Goal: Transaction & Acquisition: Obtain resource

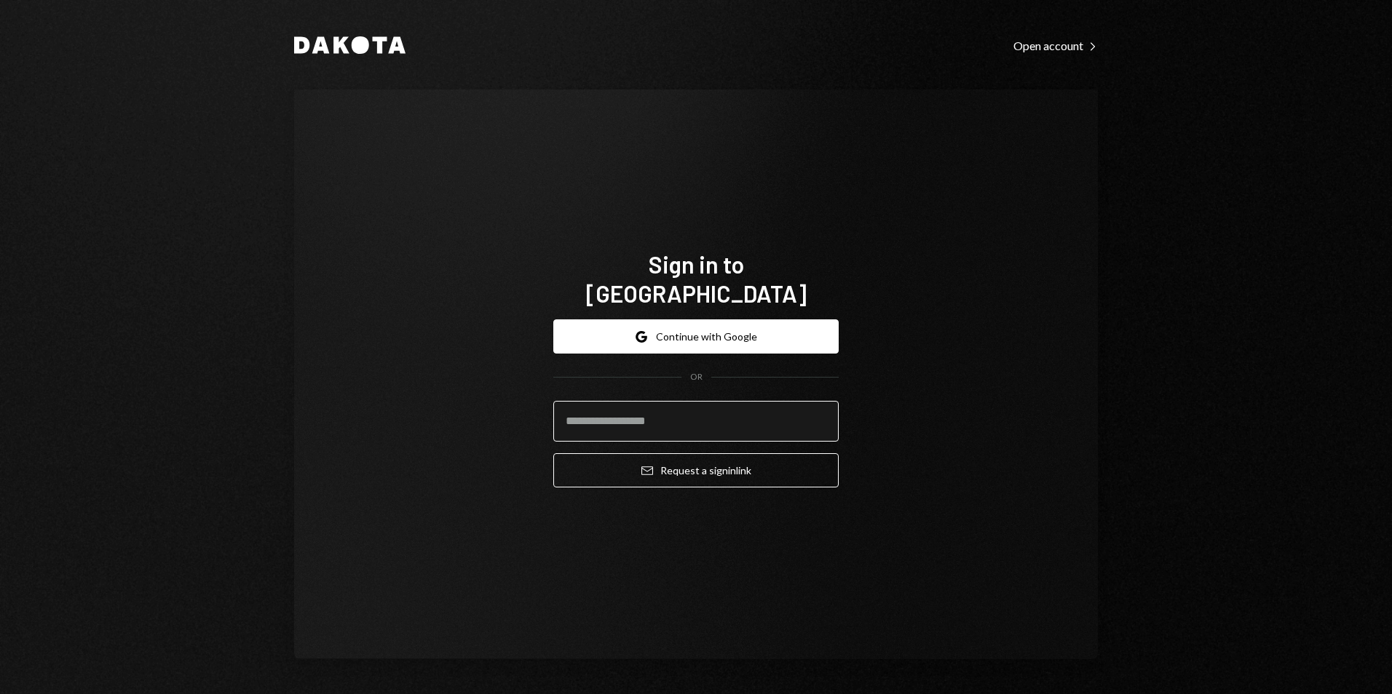
click at [656, 405] on input "email" at bounding box center [695, 421] width 285 height 41
click at [0, 694] on com-1password-button at bounding box center [0, 694] width 0 height 0
click at [603, 404] on input "email" at bounding box center [695, 421] width 285 height 41
click at [0, 694] on com-1password-button at bounding box center [0, 694] width 0 height 0
click at [613, 413] on input "email" at bounding box center [695, 421] width 285 height 41
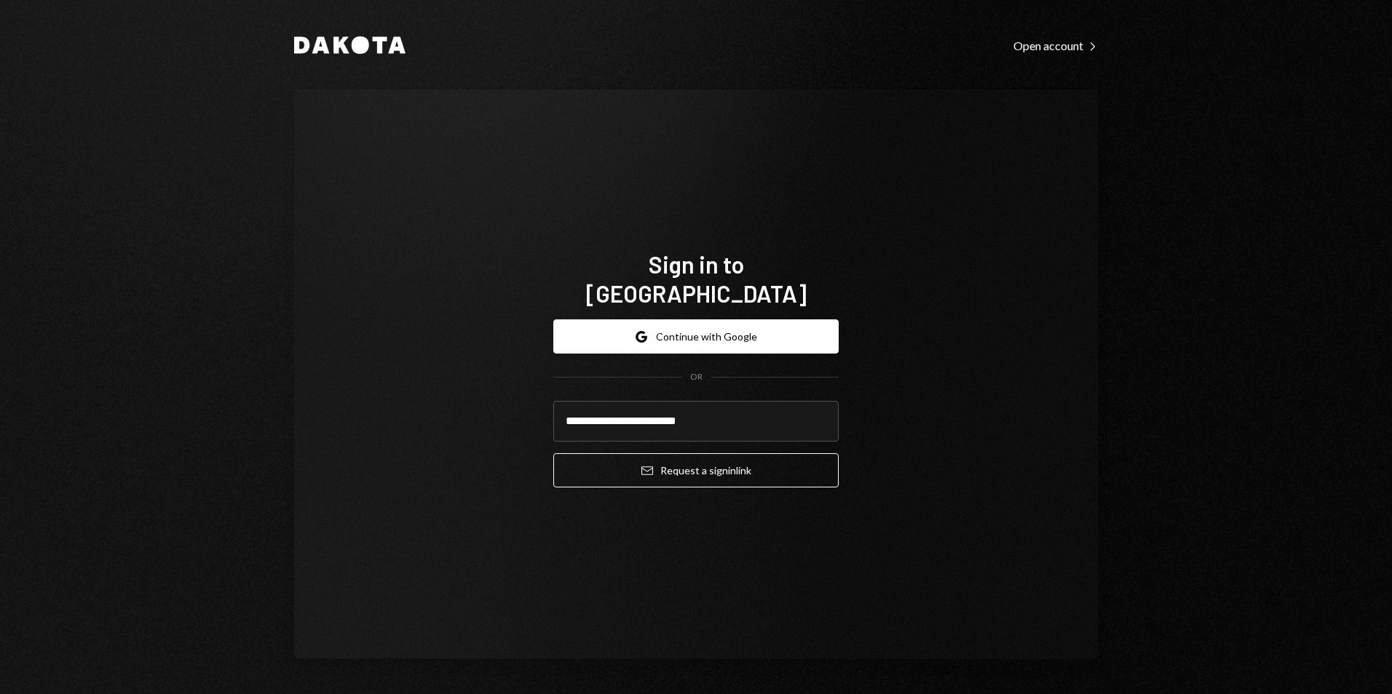
type input "**********"
click at [598, 515] on div "**********" at bounding box center [696, 374] width 320 height 366
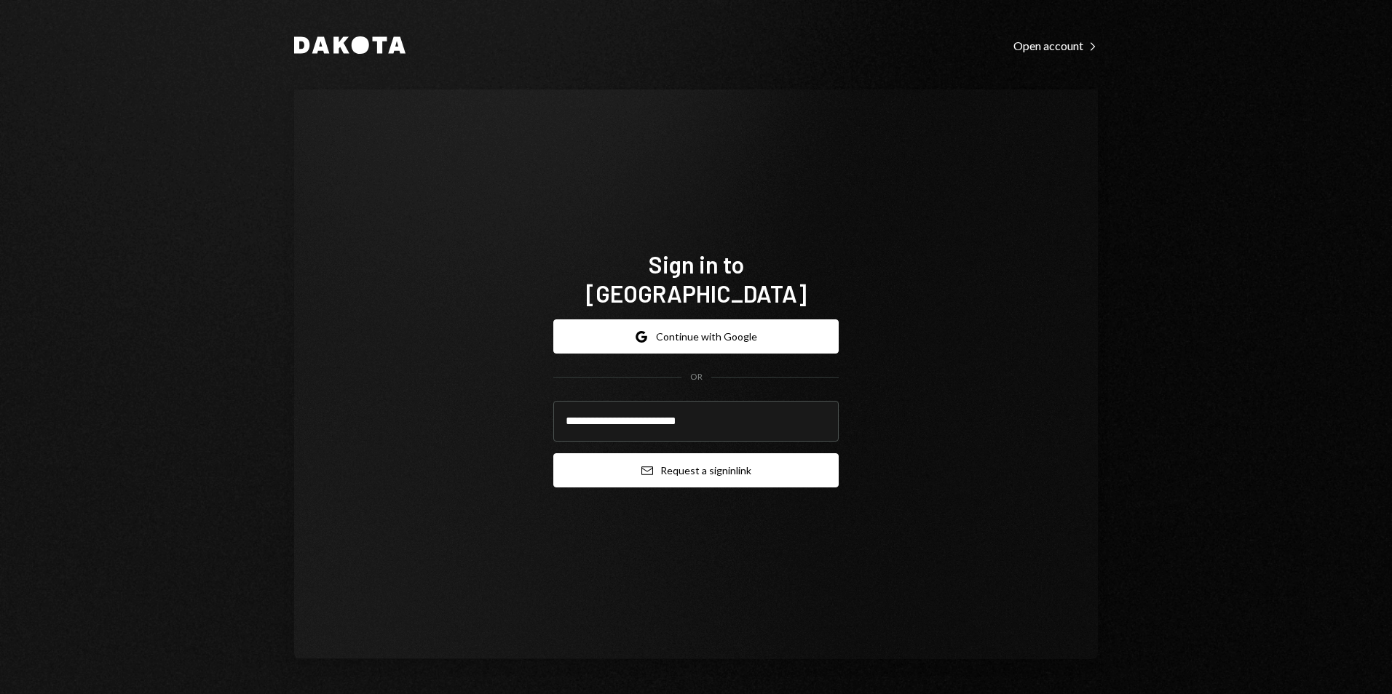
click at [641, 465] on icon "Email" at bounding box center [647, 471] width 12 height 12
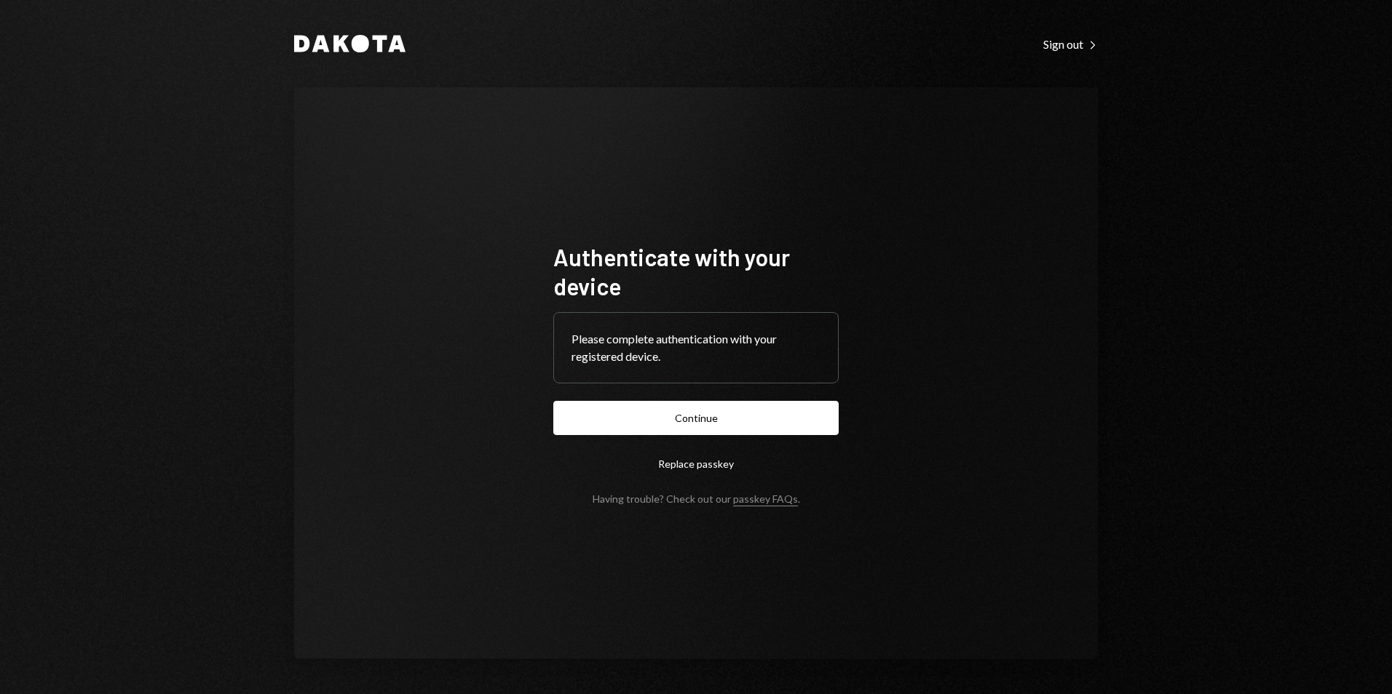
click at [710, 422] on button "Continue" at bounding box center [695, 418] width 285 height 34
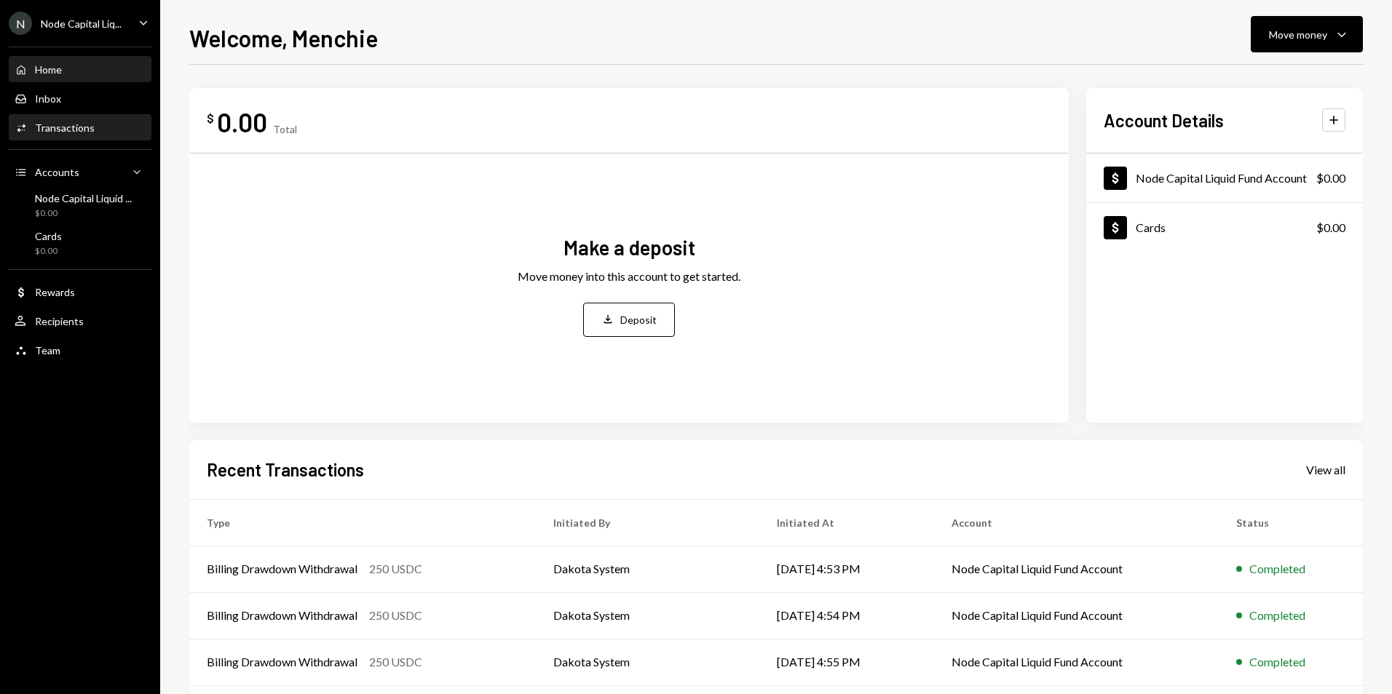
click at [51, 126] on div "Transactions" at bounding box center [65, 128] width 60 height 12
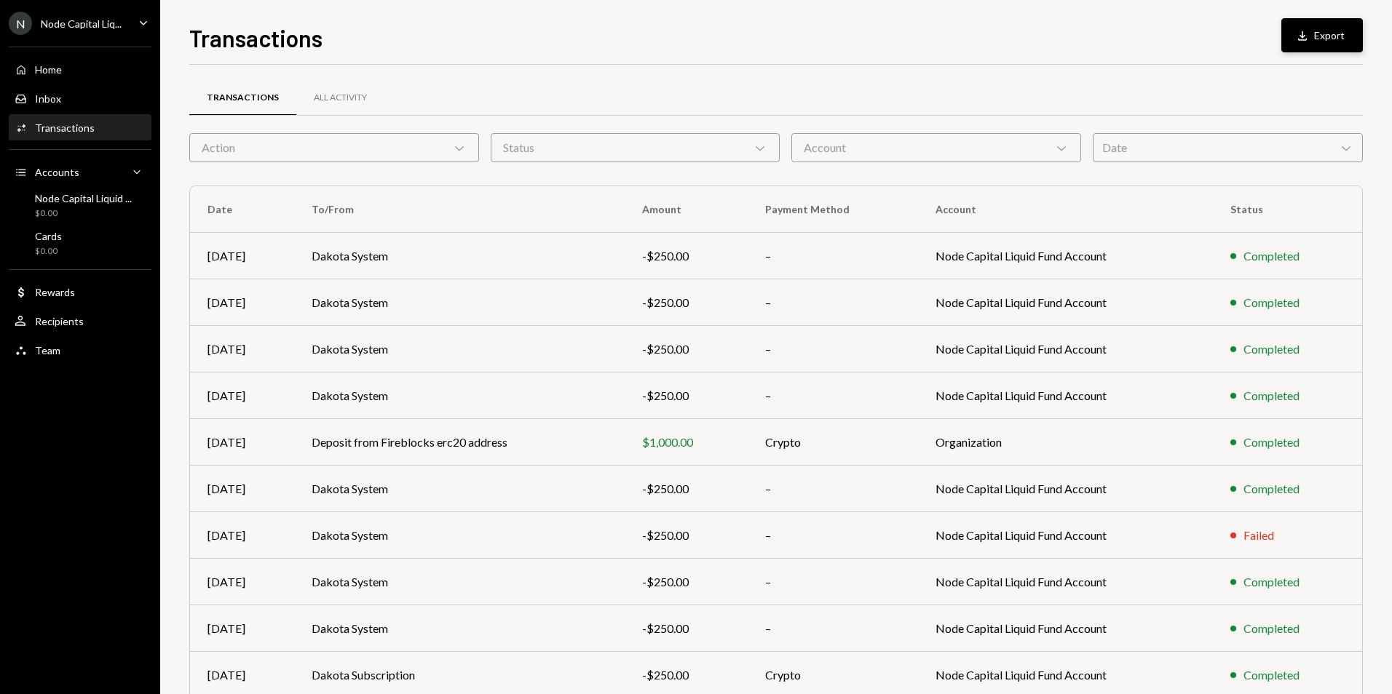
click at [1333, 37] on button "Download Export" at bounding box center [1322, 35] width 82 height 34
